Goal: Obtain resource: Obtain resource

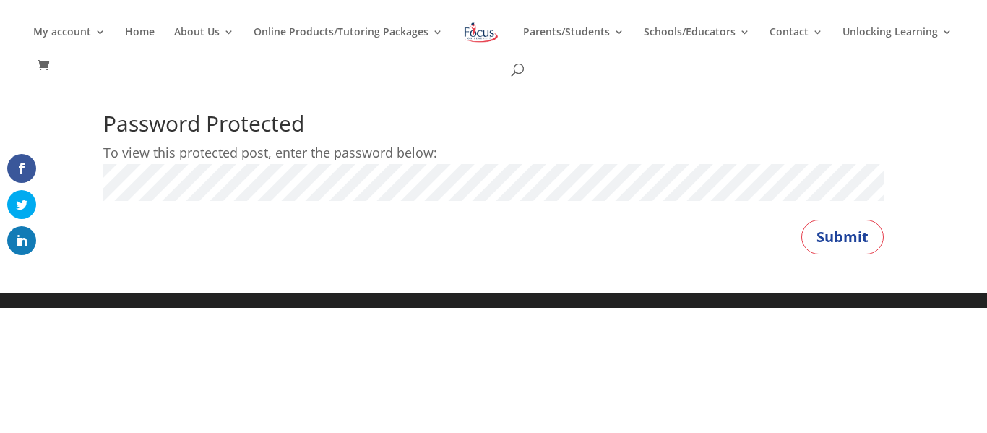
click at [801, 220] on button "Submit" at bounding box center [842, 237] width 82 height 35
click at [860, 249] on button "Submit" at bounding box center [842, 237] width 82 height 35
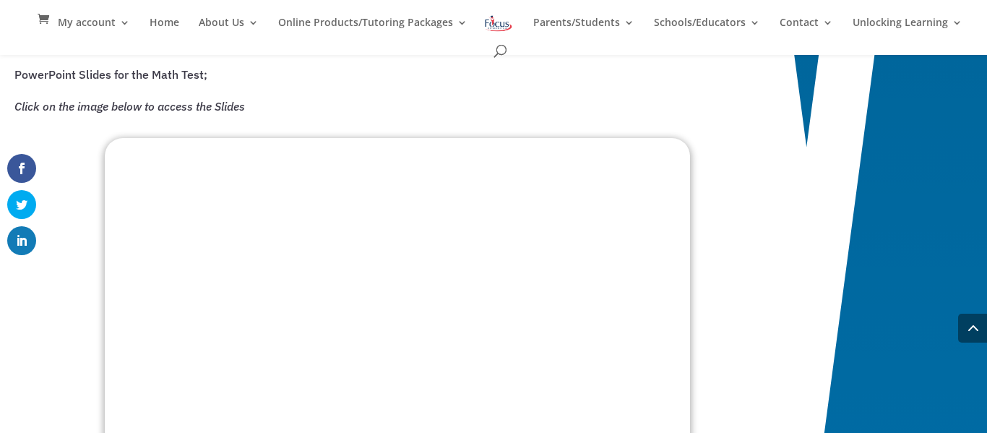
scroll to position [1469, 0]
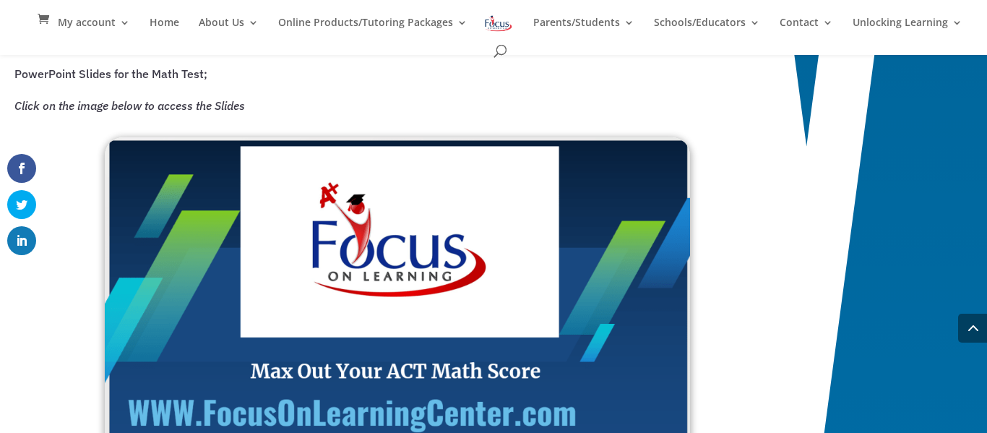
click at [622, 222] on img at bounding box center [397, 302] width 585 height 331
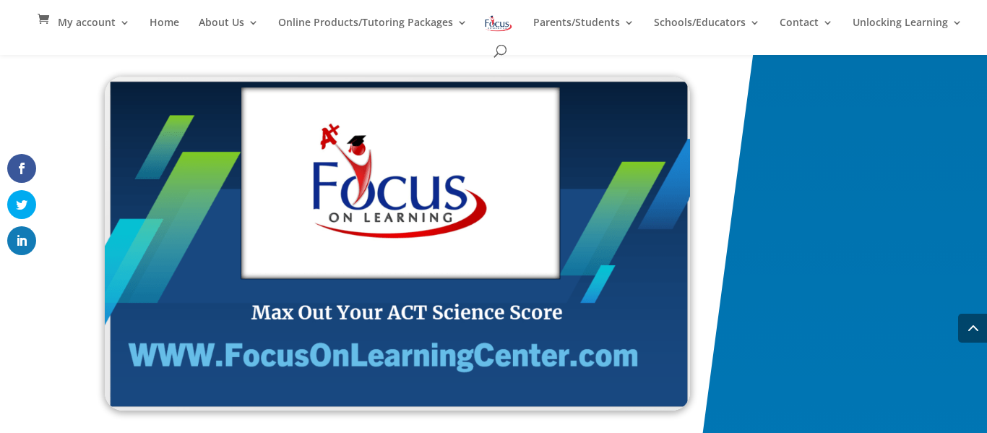
scroll to position [2408, 0]
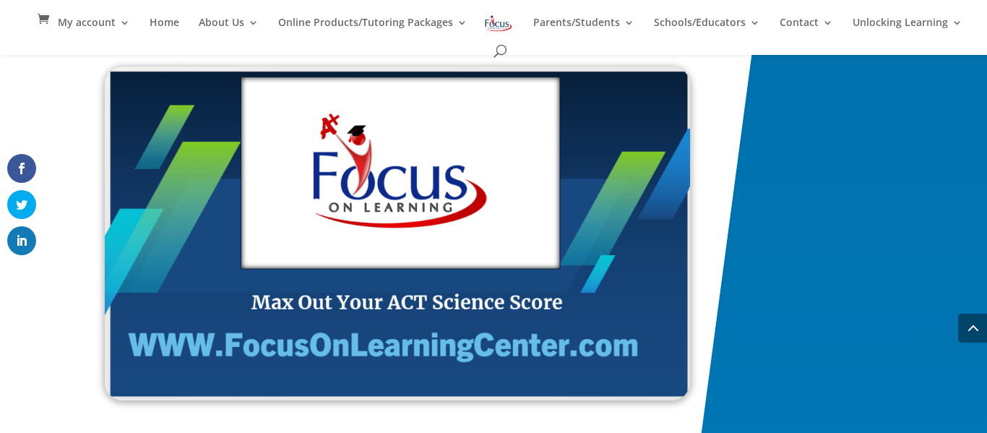
click at [463, 249] on img at bounding box center [397, 233] width 585 height 334
